Goal: Transaction & Acquisition: Book appointment/travel/reservation

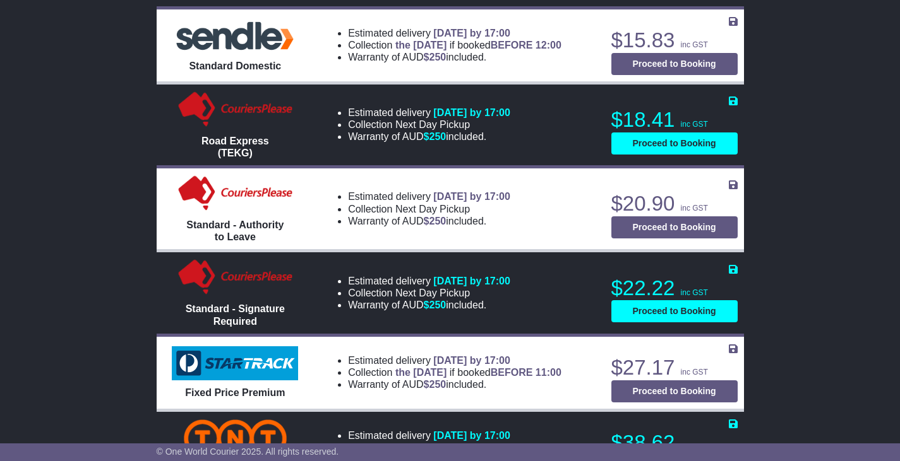
scroll to position [694, 0]
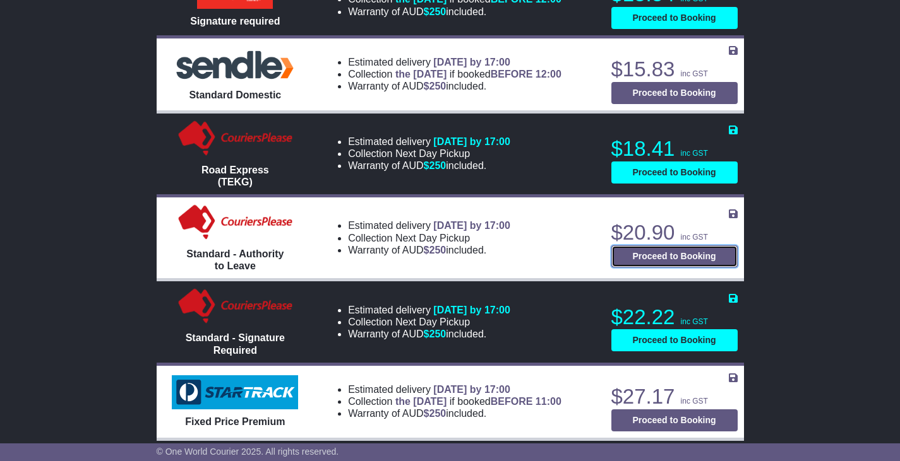
click at [667, 257] on button "Proceed to Booking" at bounding box center [674, 257] width 126 height 22
click at [651, 259] on button "Proceed to Booking" at bounding box center [674, 257] width 126 height 22
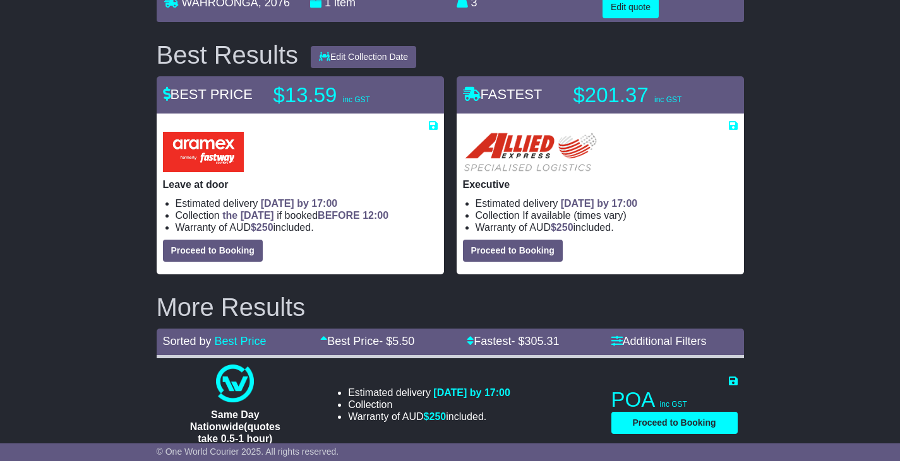
scroll to position [63, 0]
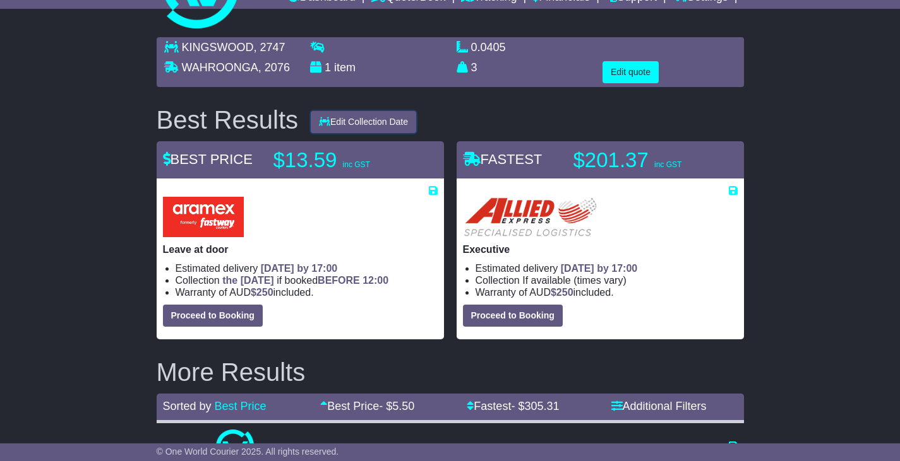
click at [354, 119] on button "Edit Collection Date" at bounding box center [363, 122] width 105 height 22
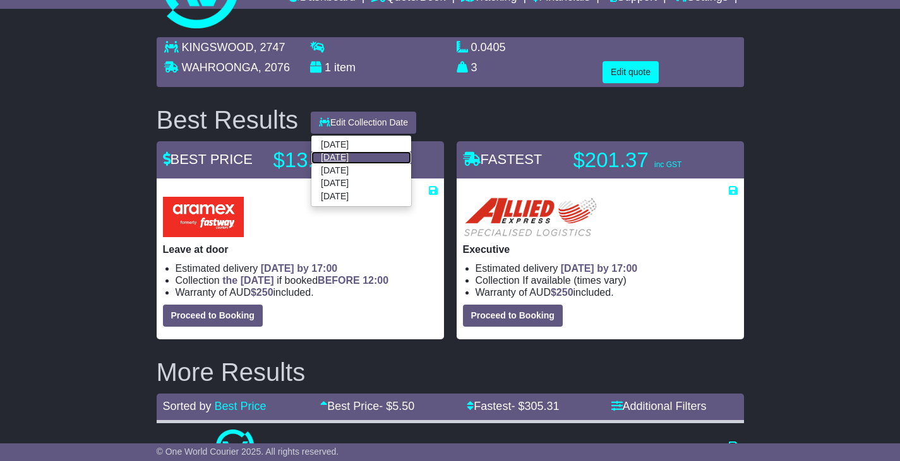
click at [345, 156] on link "[DATE]" at bounding box center [361, 157] width 100 height 13
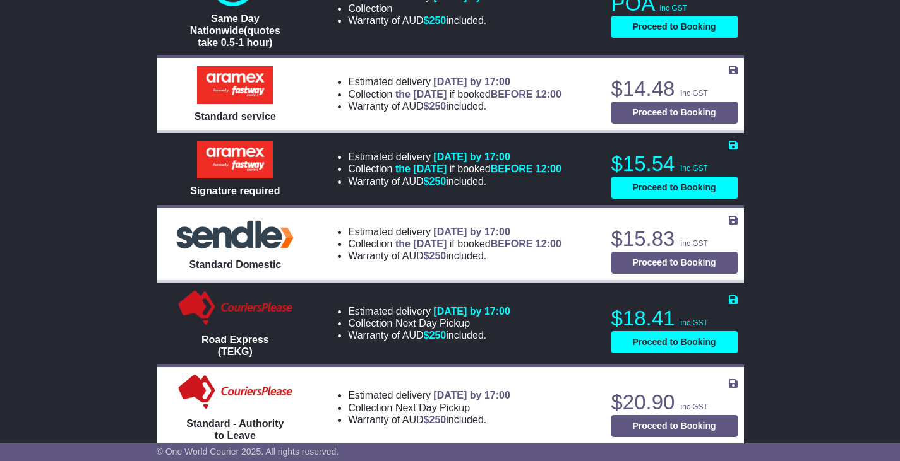
scroll to position [568, 0]
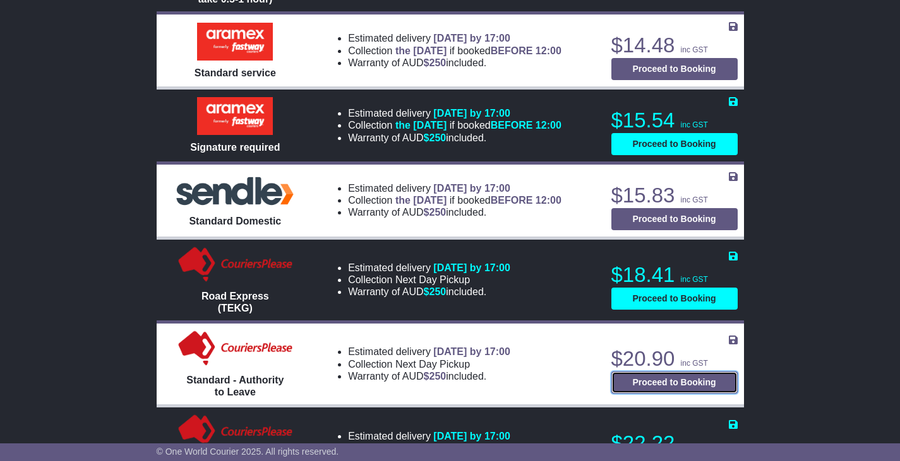
click at [656, 384] on button "Proceed to Booking" at bounding box center [674, 383] width 126 height 22
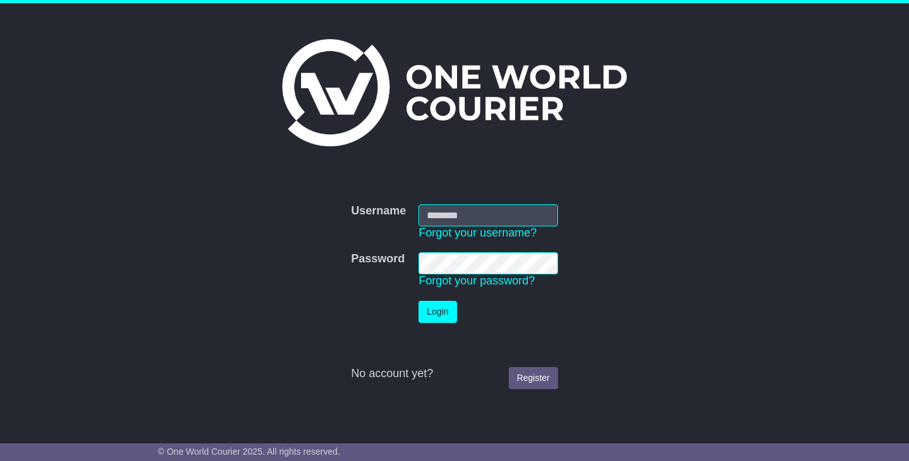
type input "**********"
drag, startPoint x: 446, startPoint y: 315, endPoint x: 587, endPoint y: 251, distance: 154.5
click at [447, 315] on button "Login" at bounding box center [438, 312] width 38 height 22
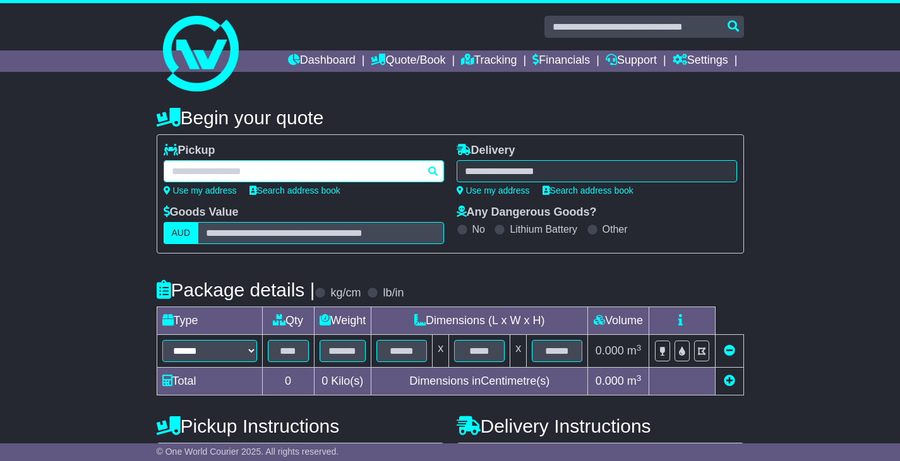
click at [272, 170] on div at bounding box center [303, 171] width 280 height 22
